Goal: Find contact information: Find contact information

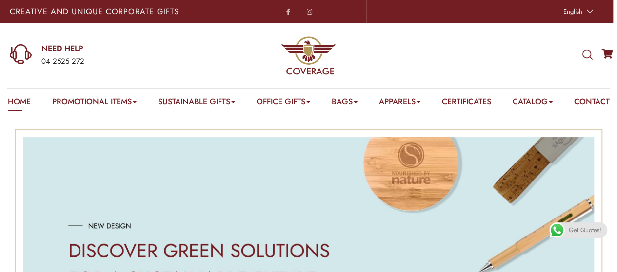
click at [365, 99] on e-page-transition at bounding box center [308, 136] width 617 height 272
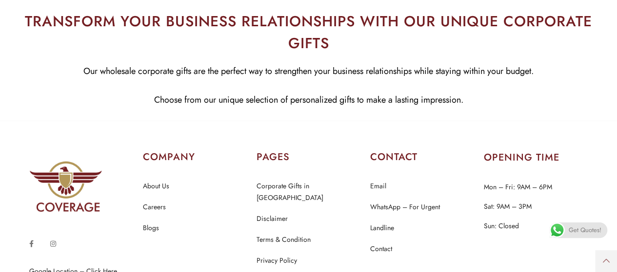
scroll to position [4740, 0]
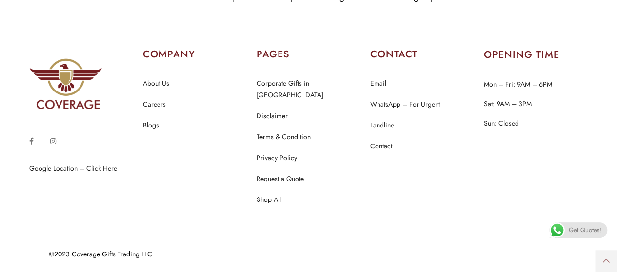
click at [384, 158] on e-page-transition at bounding box center [308, 136] width 617 height 272
click at [385, 159] on e-page-transition at bounding box center [308, 136] width 617 height 272
click at [383, 157] on e-page-transition at bounding box center [308, 136] width 617 height 272
click at [383, 153] on link "Contact" at bounding box center [381, 146] width 22 height 13
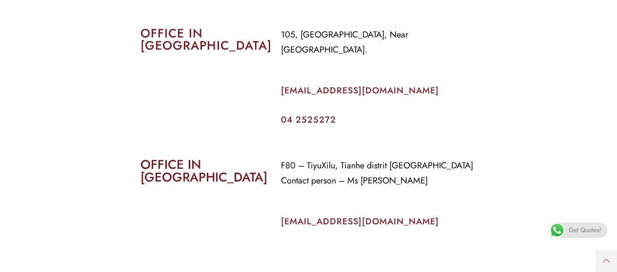
scroll to position [449, 0]
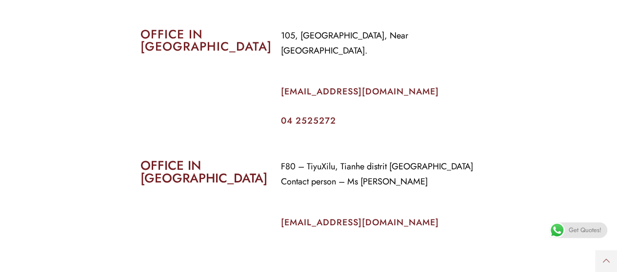
drag, startPoint x: 276, startPoint y: 80, endPoint x: 339, endPoint y: 115, distance: 71.8
click at [339, 115] on e-page-transition at bounding box center [308, 136] width 617 height 272
drag, startPoint x: 304, startPoint y: 90, endPoint x: 290, endPoint y: 86, distance: 14.3
click at [290, 86] on img at bounding box center [308, 136] width 130 height 163
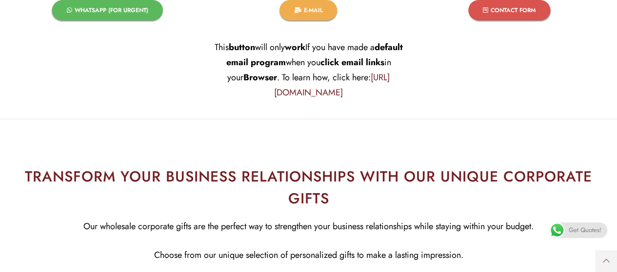
scroll to position [3487, 0]
